Goal: Task Accomplishment & Management: Complete application form

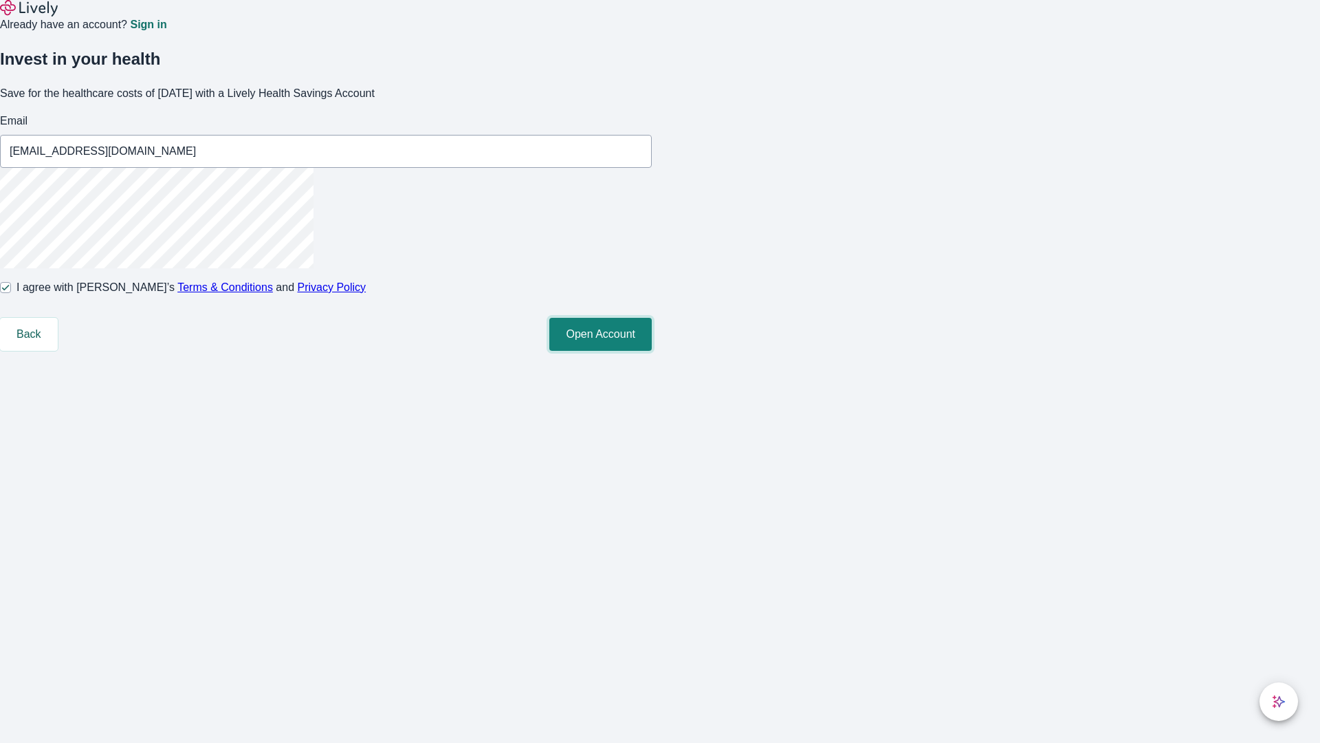
click at [652, 351] on button "Open Account" at bounding box center [600, 334] width 102 height 33
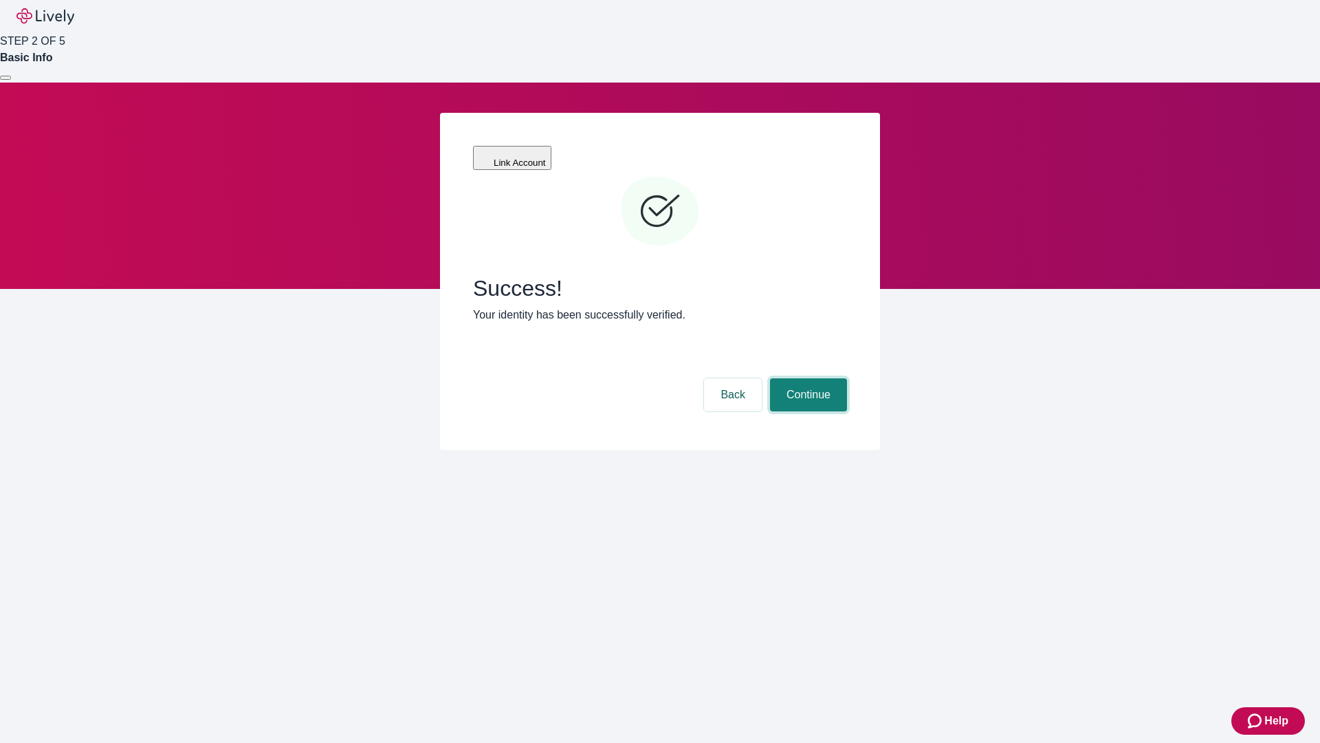
click at [807, 378] on button "Continue" at bounding box center [808, 394] width 77 height 33
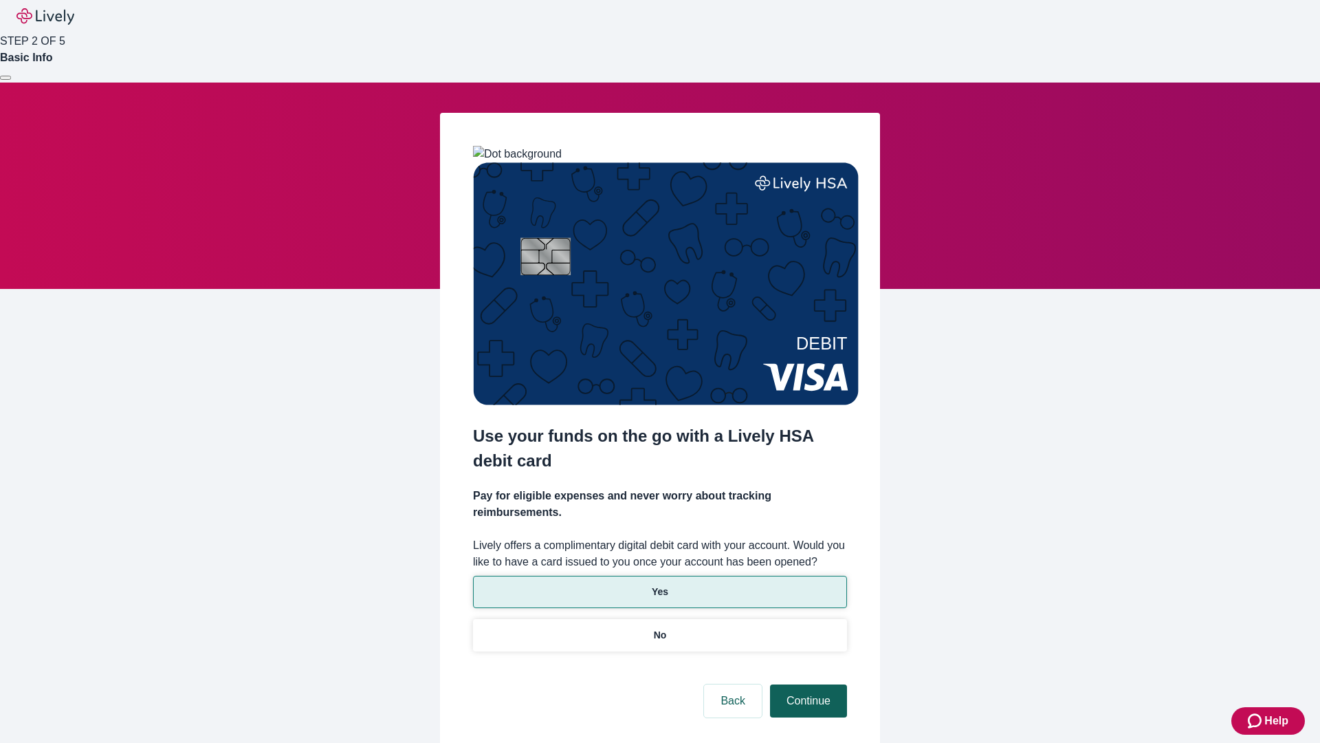
click at [660, 628] on p "No" at bounding box center [660, 635] width 13 height 14
click at [807, 684] on button "Continue" at bounding box center [808, 700] width 77 height 33
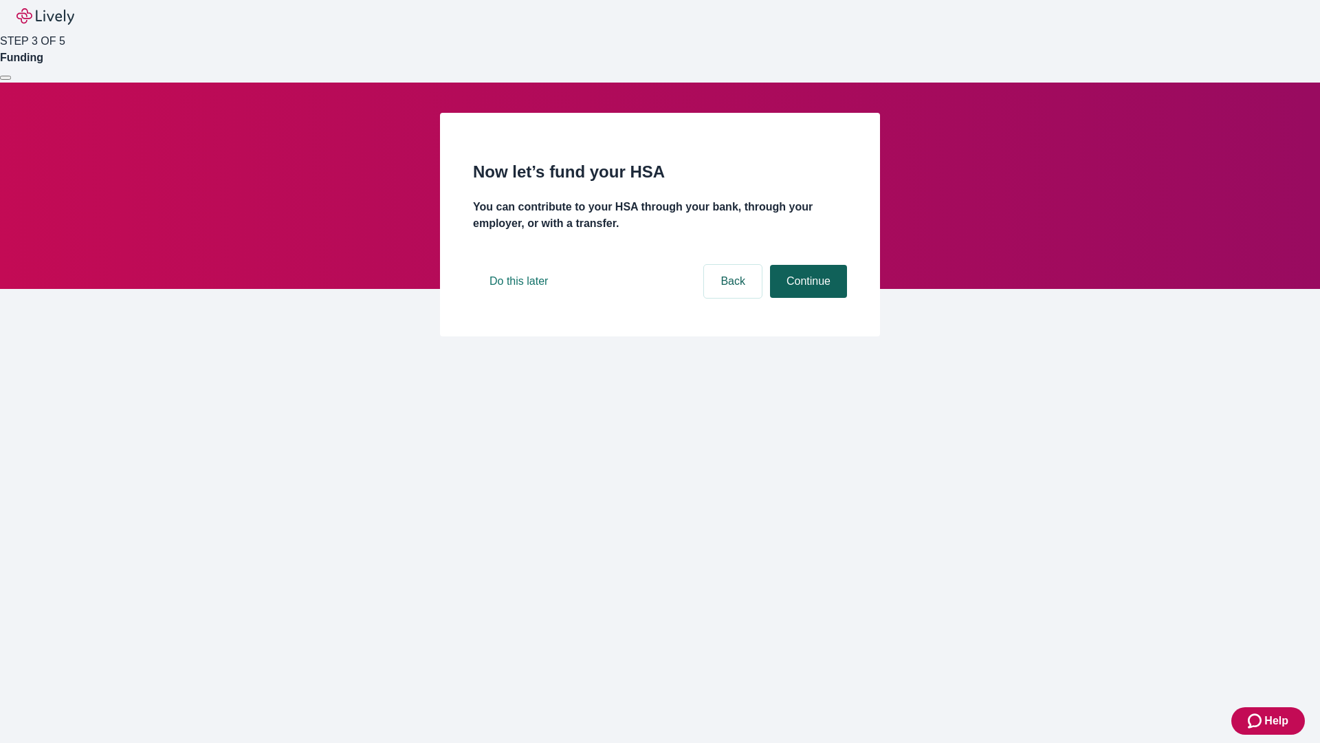
click at [807, 298] on button "Continue" at bounding box center [808, 281] width 77 height 33
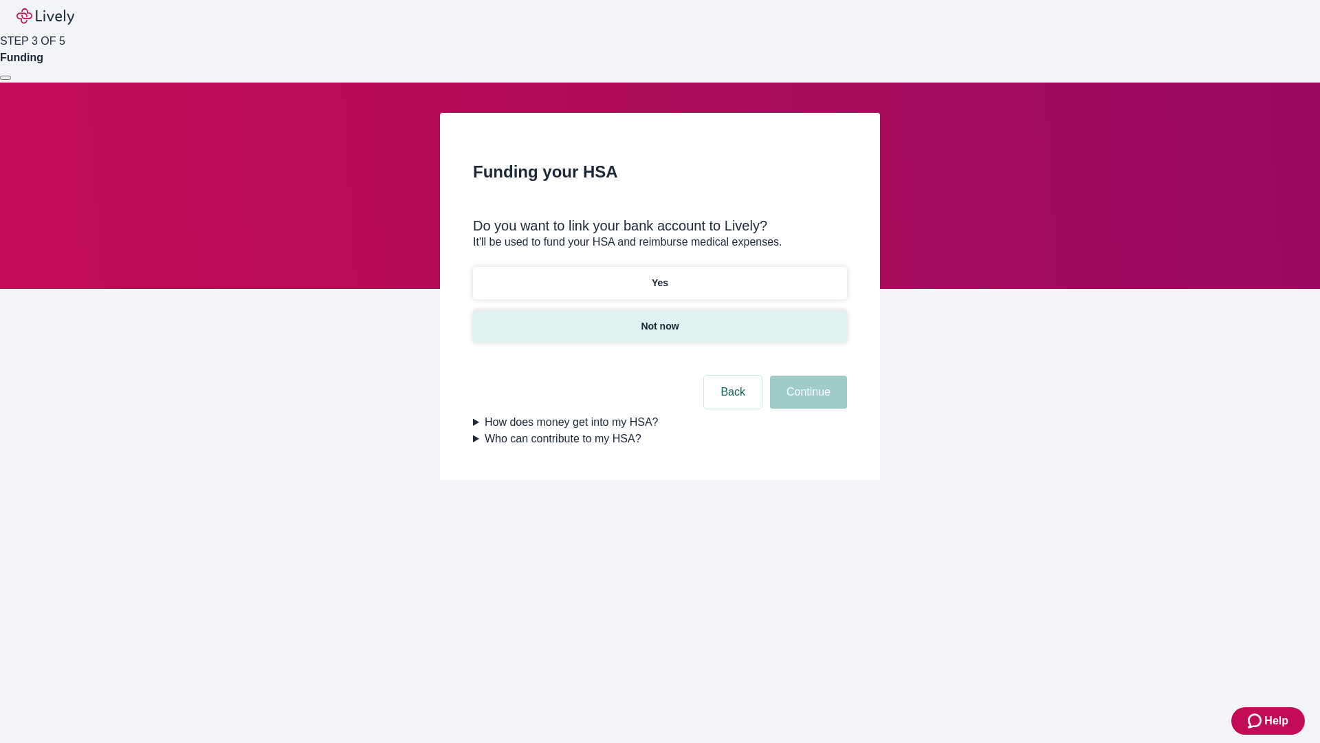
click at [660, 319] on p "Not now" at bounding box center [660, 326] width 38 height 14
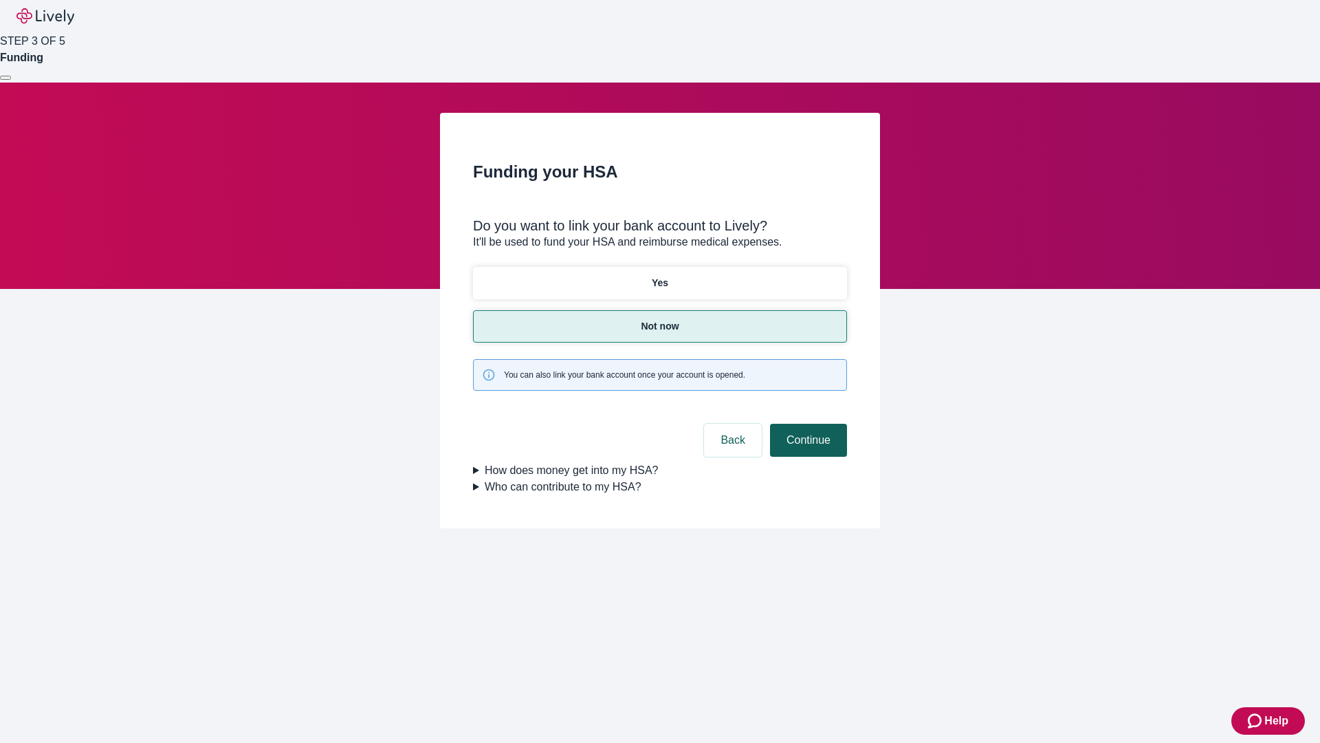
click at [807, 424] on button "Continue" at bounding box center [808, 440] width 77 height 33
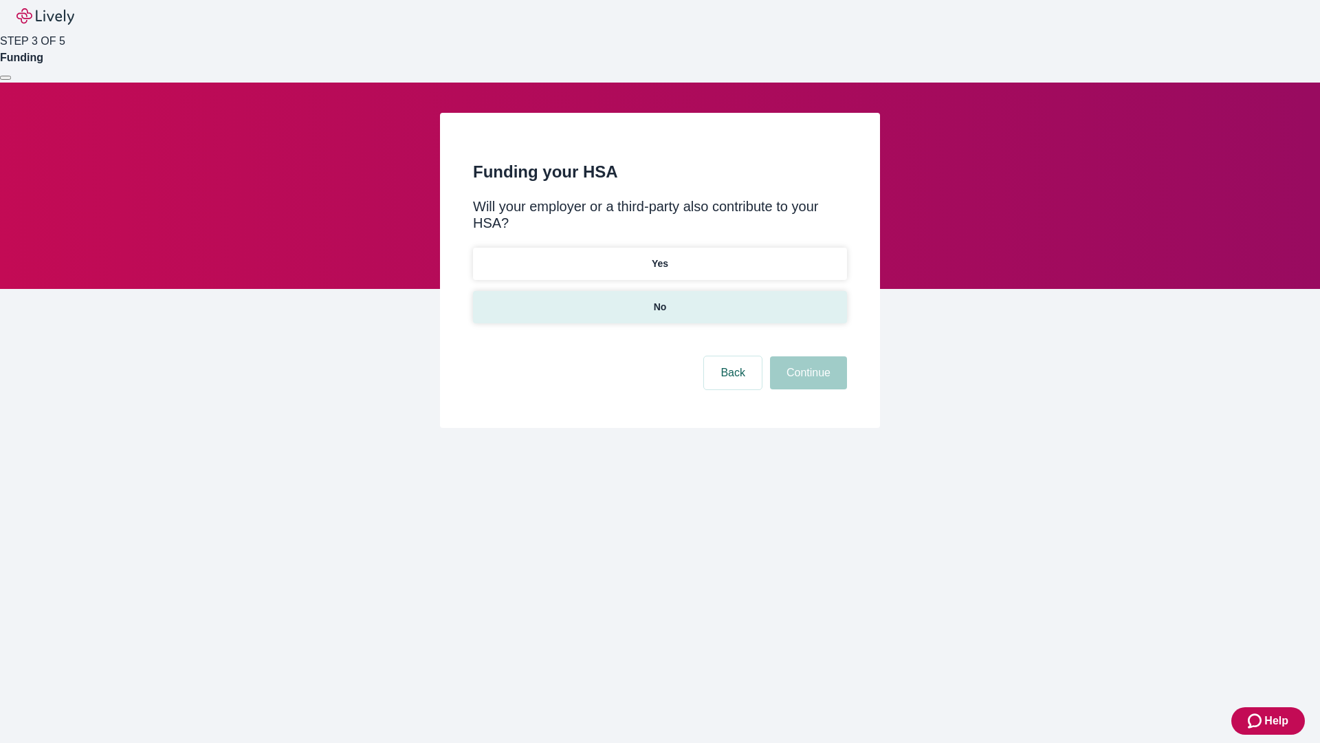
click at [660, 300] on p "No" at bounding box center [660, 307] width 13 height 14
click at [807, 356] on button "Continue" at bounding box center [808, 372] width 77 height 33
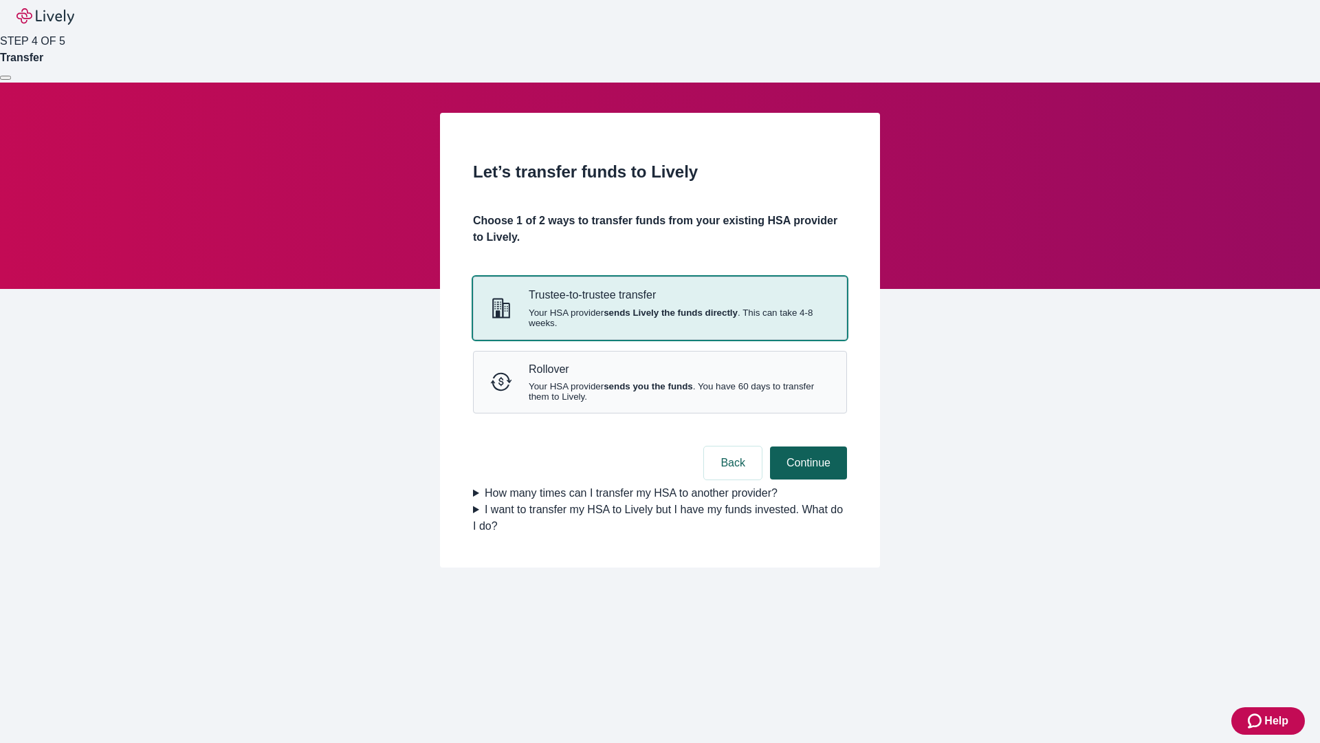
click at [660, 318] on strong "sends Lively the funds directly" at bounding box center [671, 312] width 134 height 10
click at [807, 479] on button "Continue" at bounding box center [808, 462] width 77 height 33
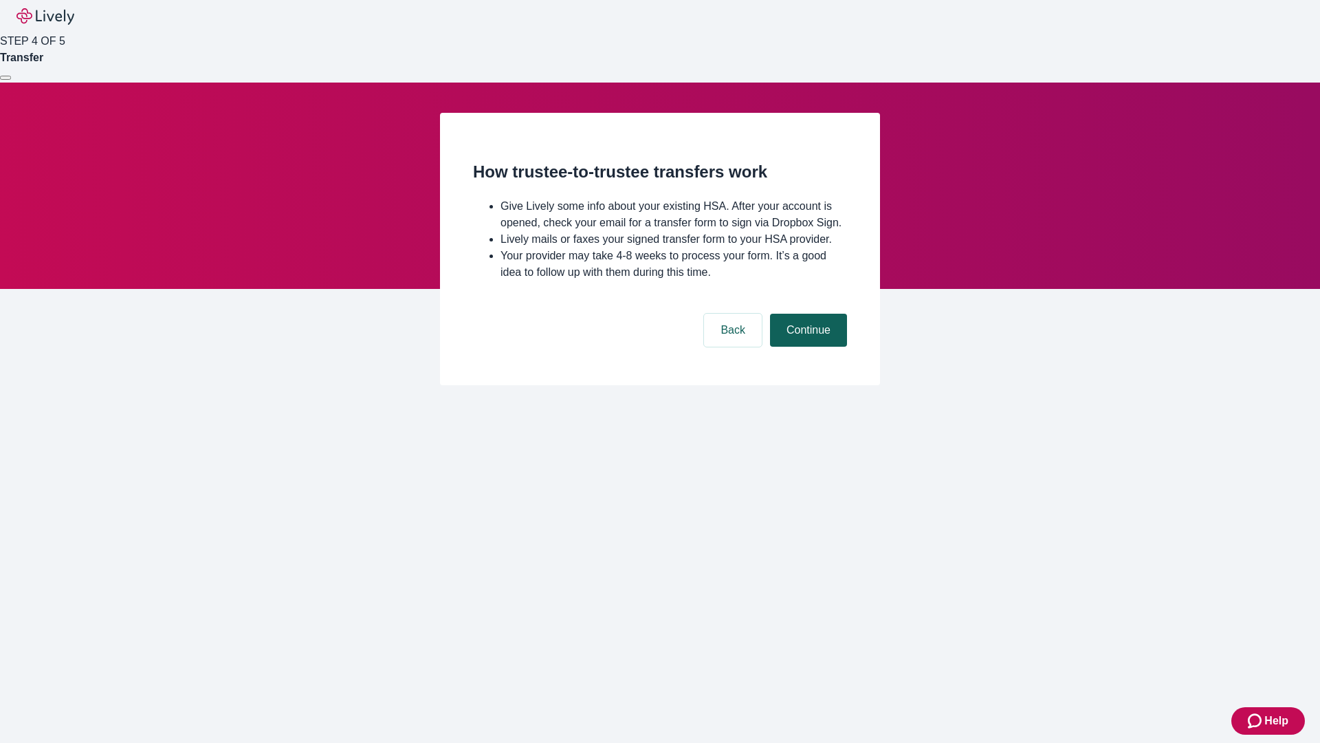
click at [807, 347] on button "Continue" at bounding box center [808, 330] width 77 height 33
